Goal: Task Accomplishment & Management: Manage account settings

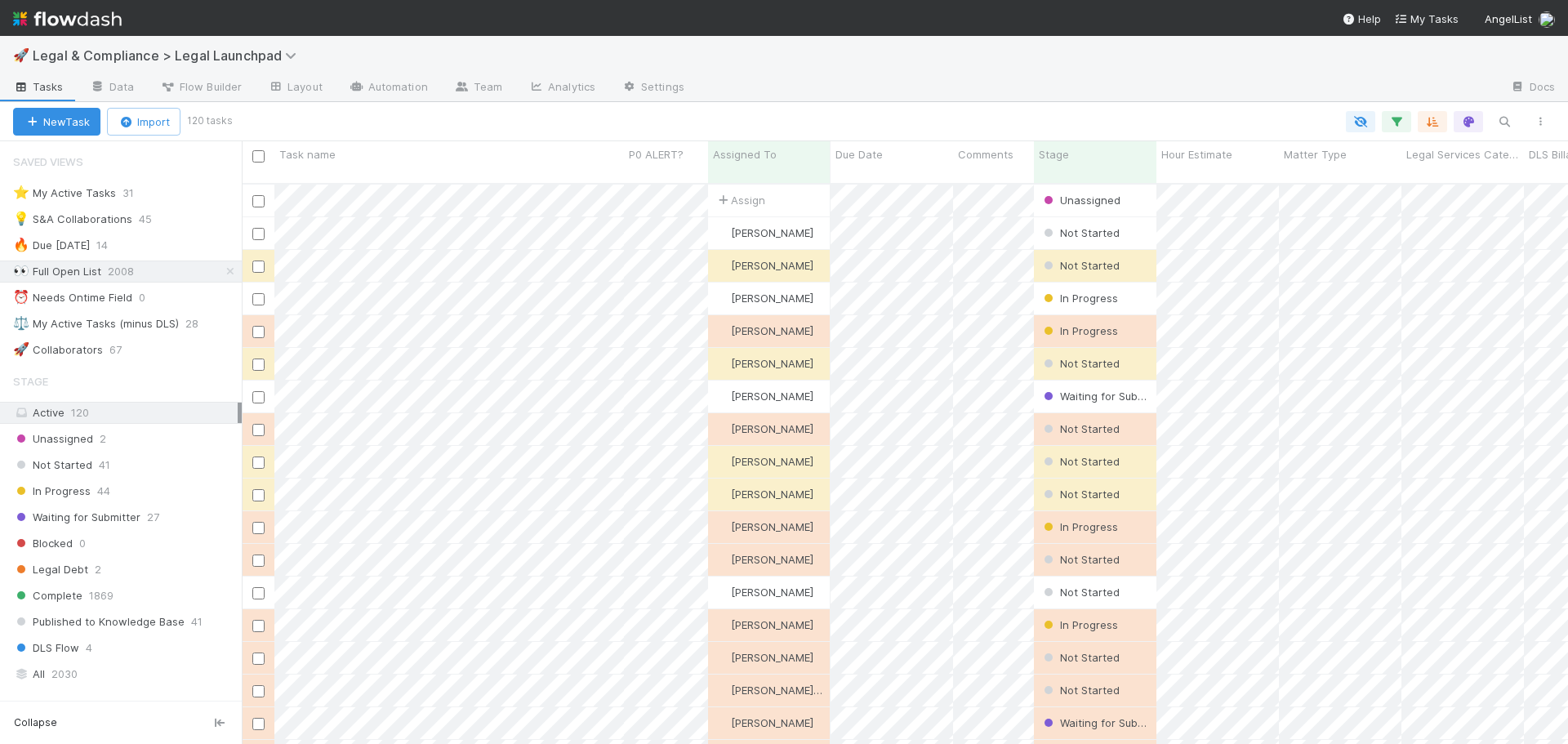
scroll to position [562, 1315]
click at [164, 329] on div "⚖️ My Active Tasks (minus DLS)" at bounding box center [95, 324] width 166 height 20
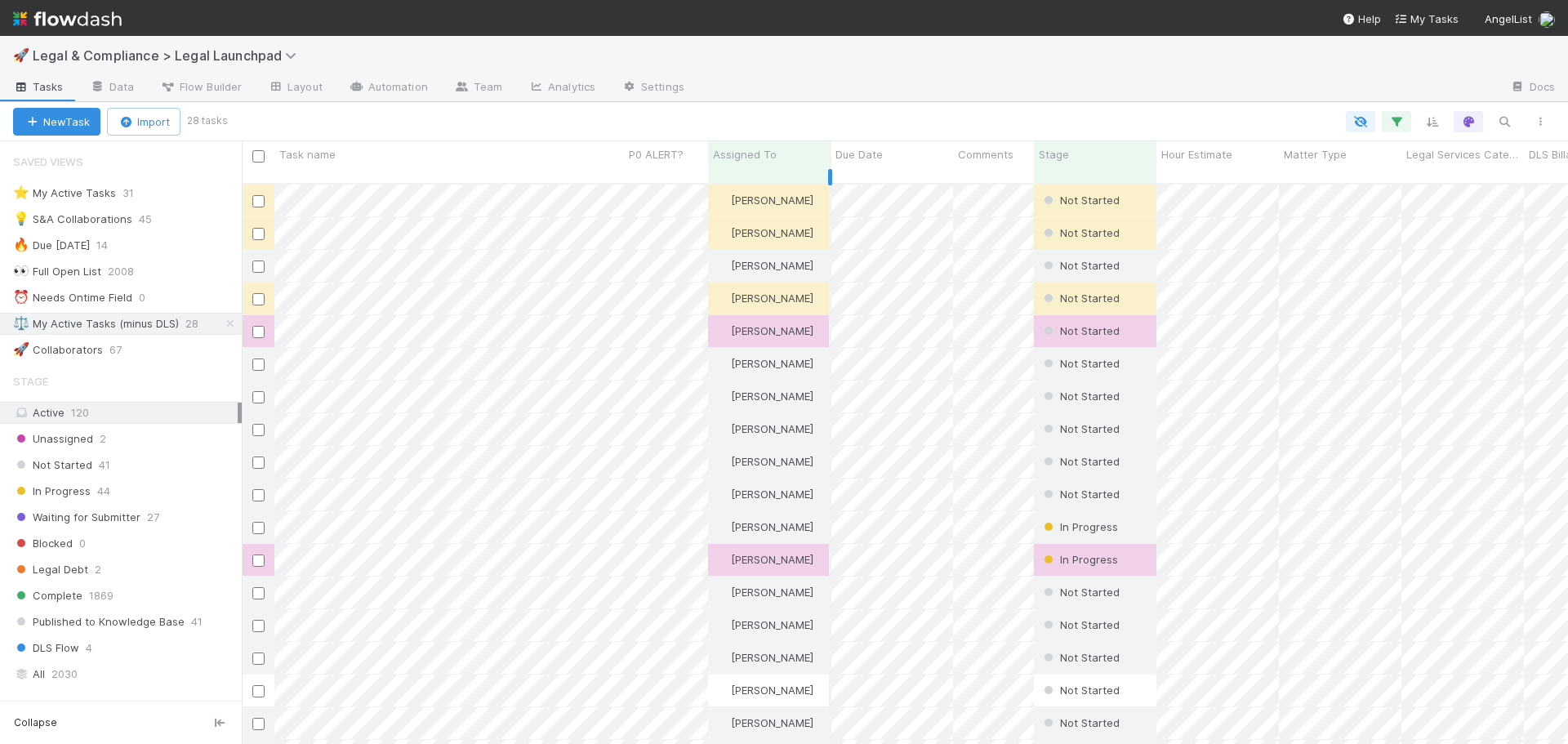
scroll to position [562, 1315]
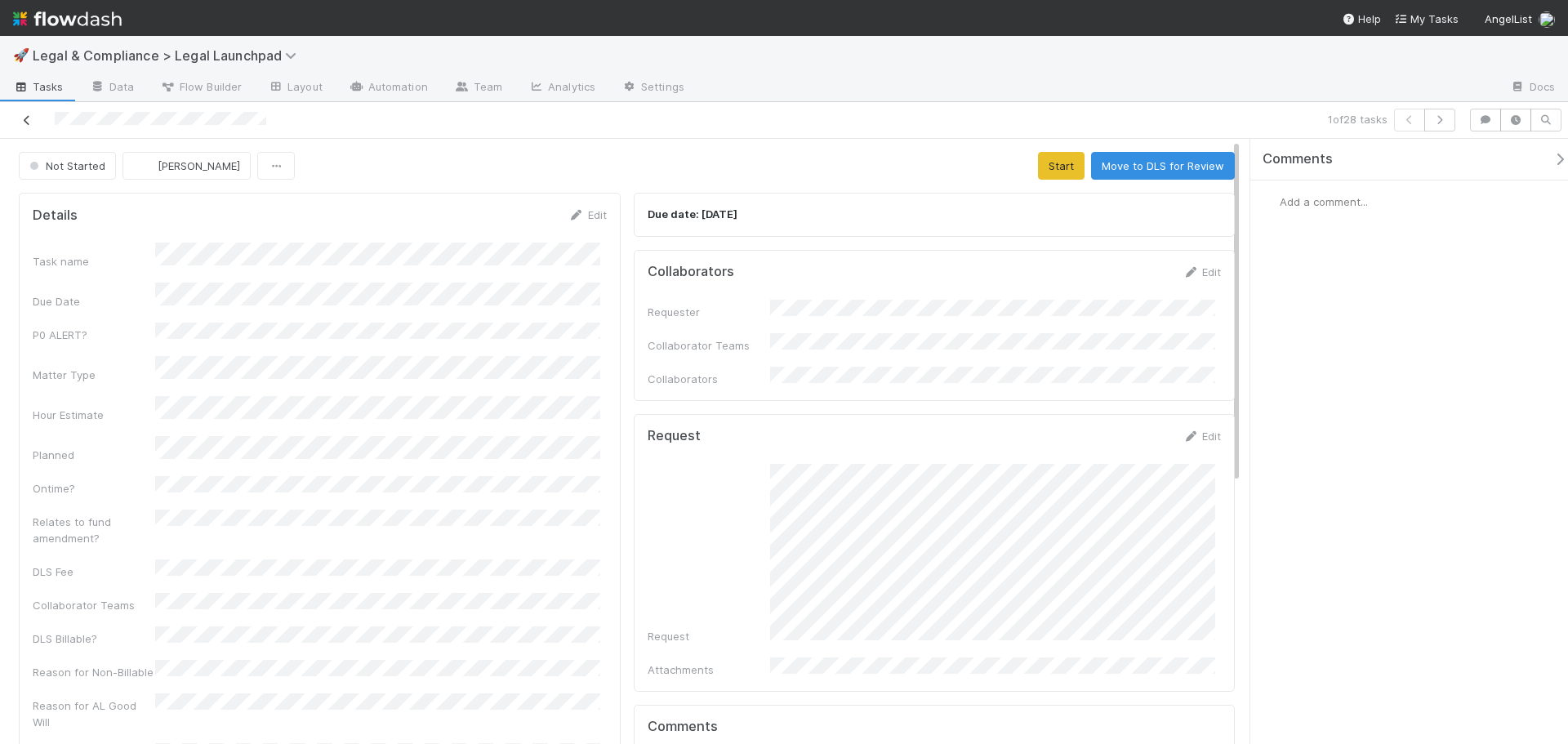
click at [23, 124] on icon at bounding box center [27, 119] width 17 height 10
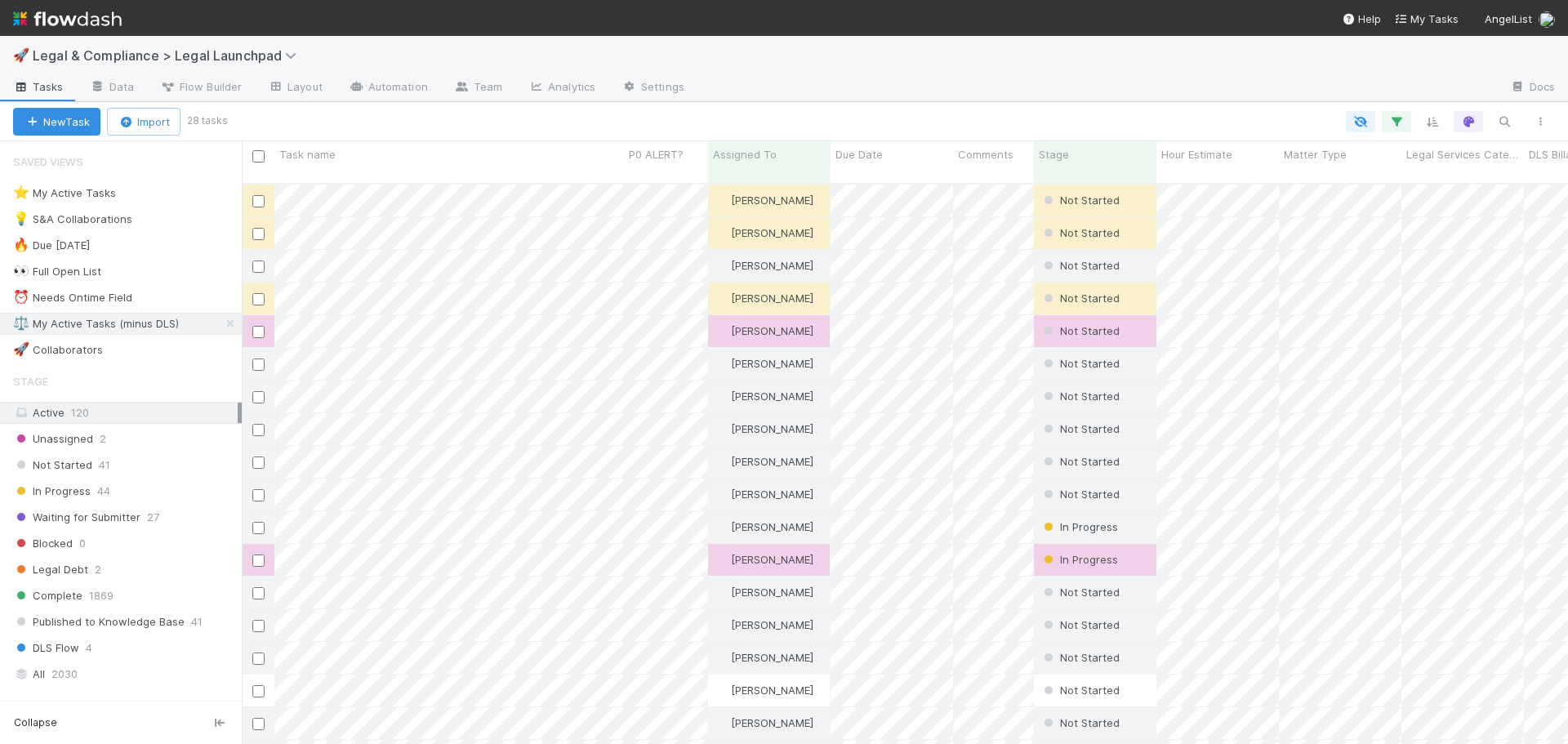
scroll to position [562, 1315]
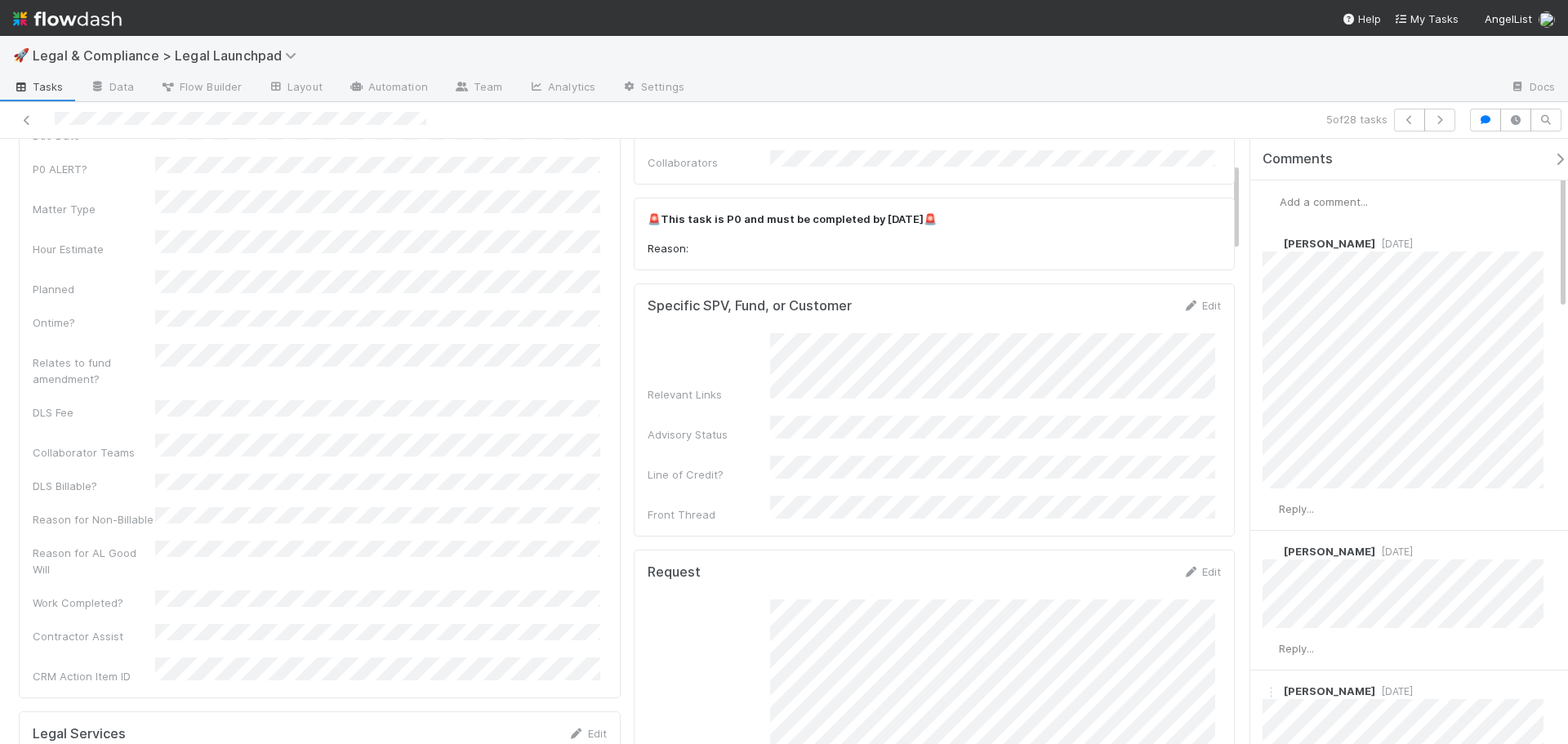
scroll to position [164, 0]
click at [27, 115] on icon at bounding box center [27, 119] width 17 height 10
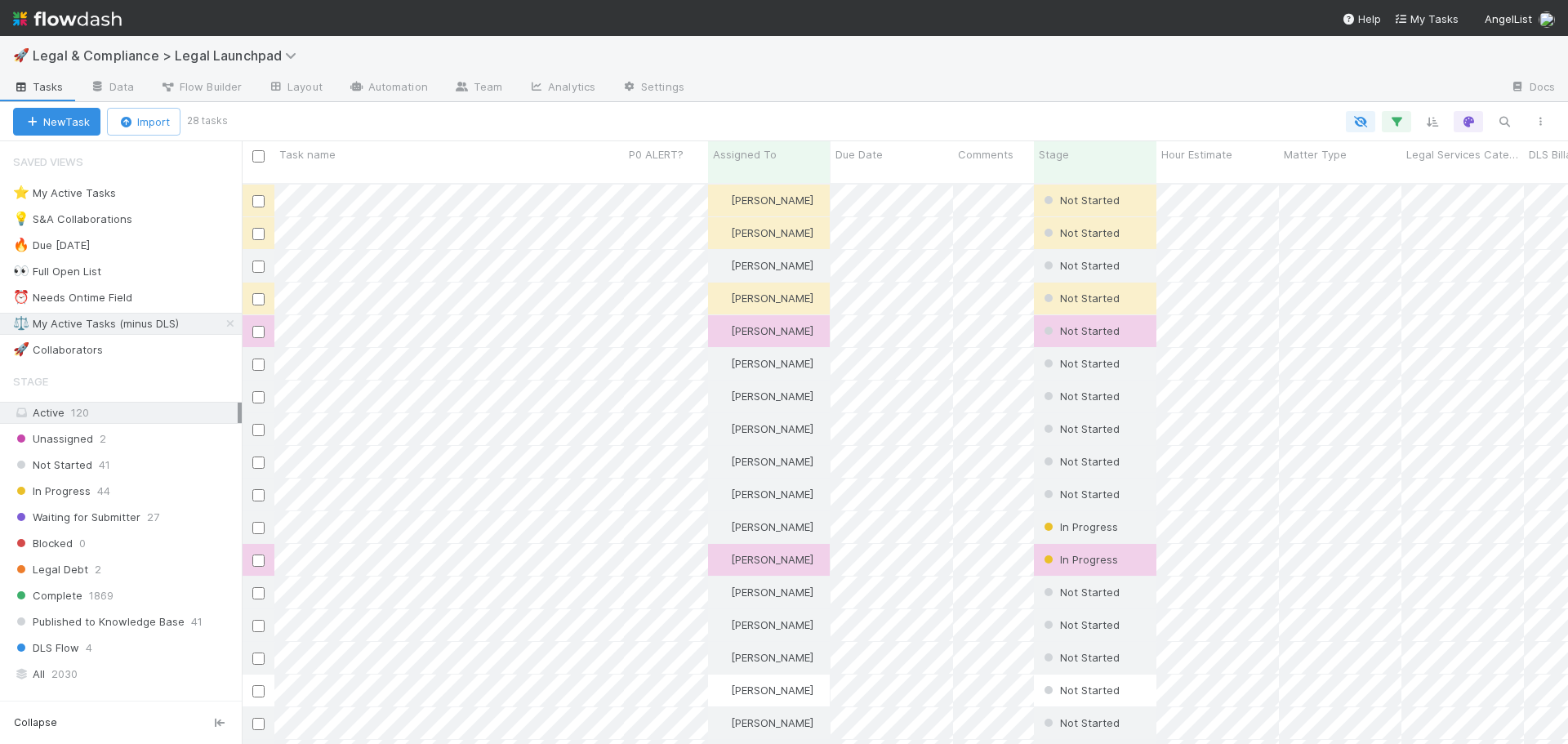
scroll to position [562, 1315]
click at [150, 323] on div "⚖️ My Active Tasks (minus DLS)" at bounding box center [95, 324] width 166 height 20
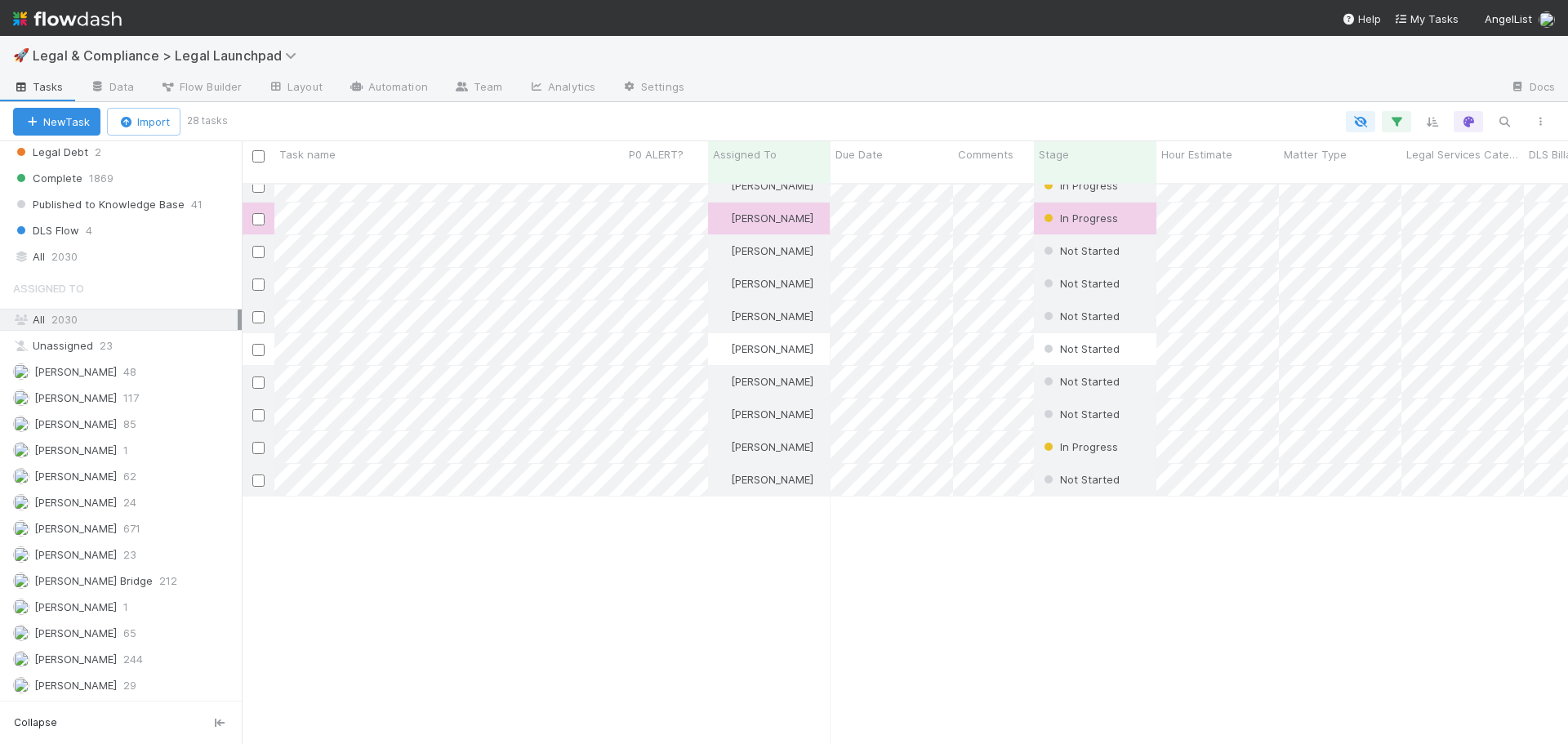
scroll to position [0, 0]
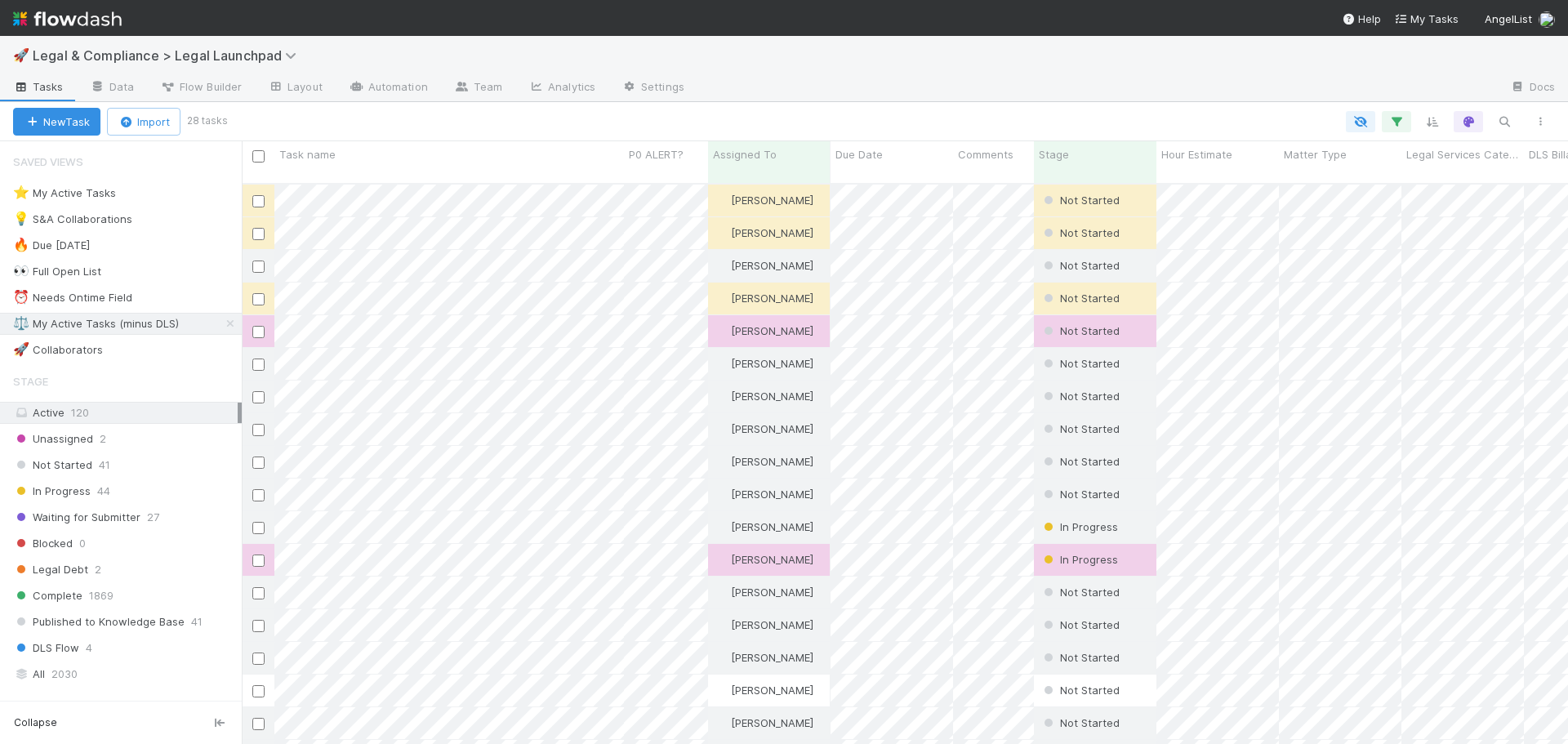
scroll to position [562, 1315]
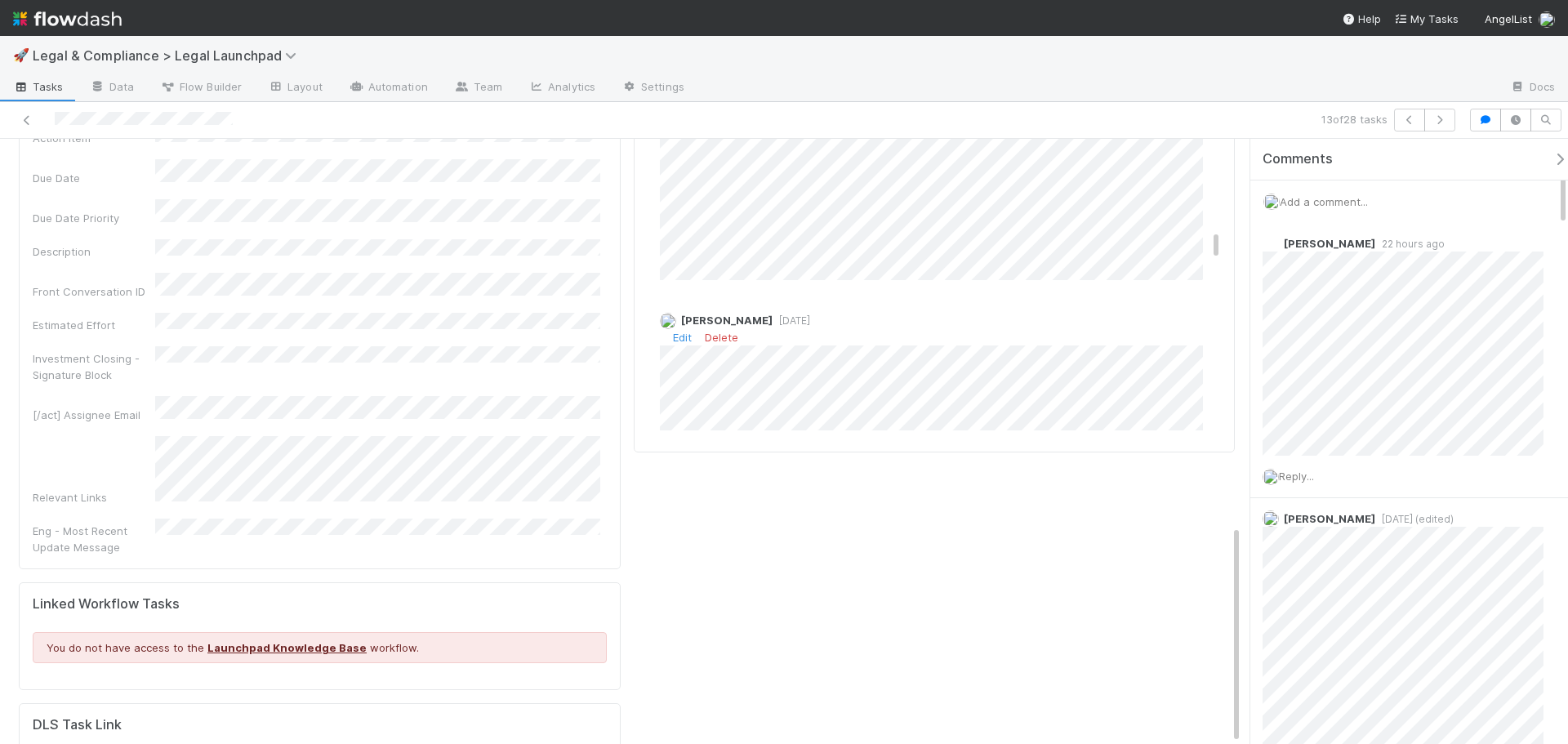
scroll to position [1225, 0]
